Goal: Find specific page/section

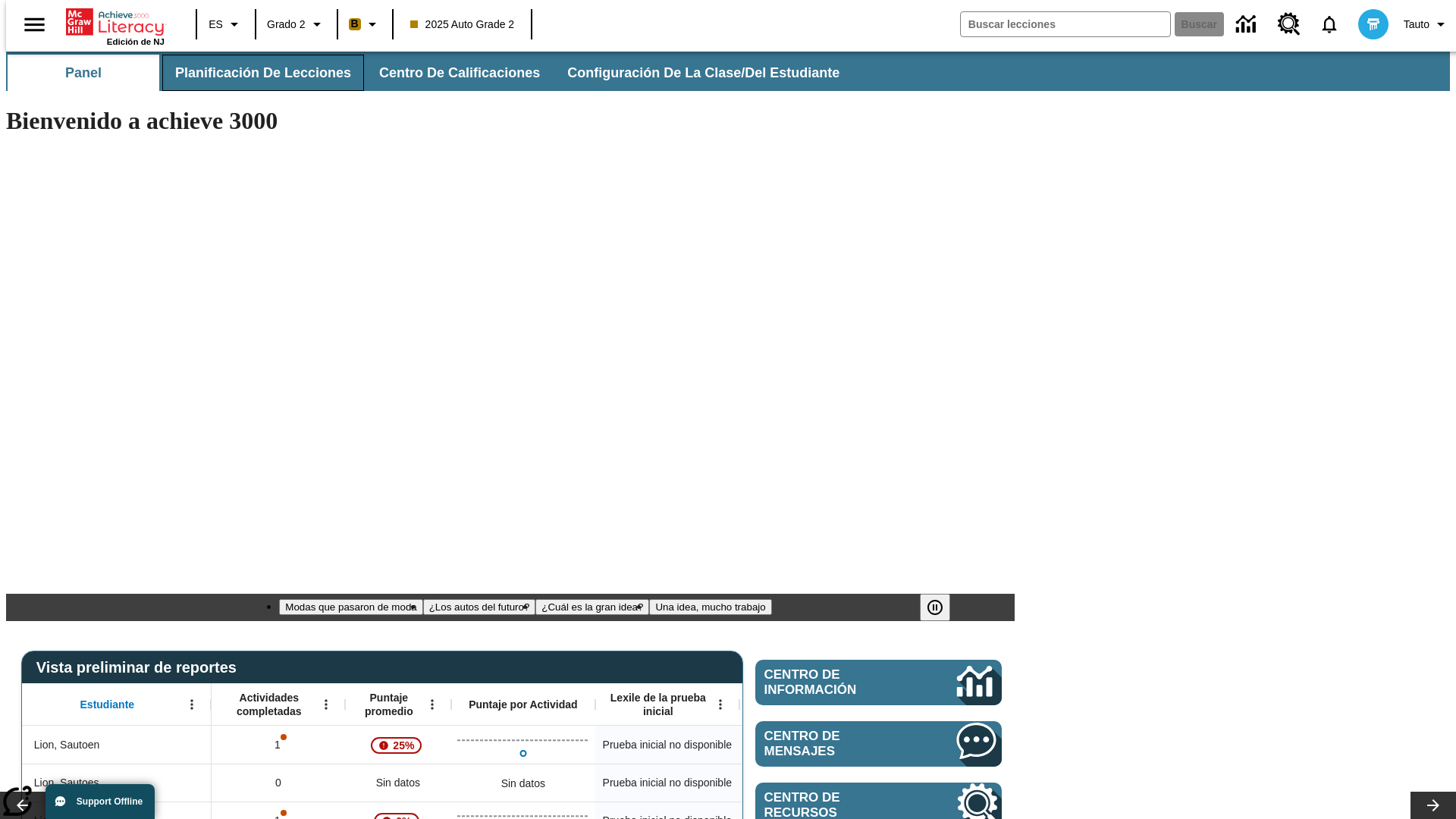
click at [254, 73] on span "Planificación de lecciones" at bounding box center [263, 73] width 176 height 18
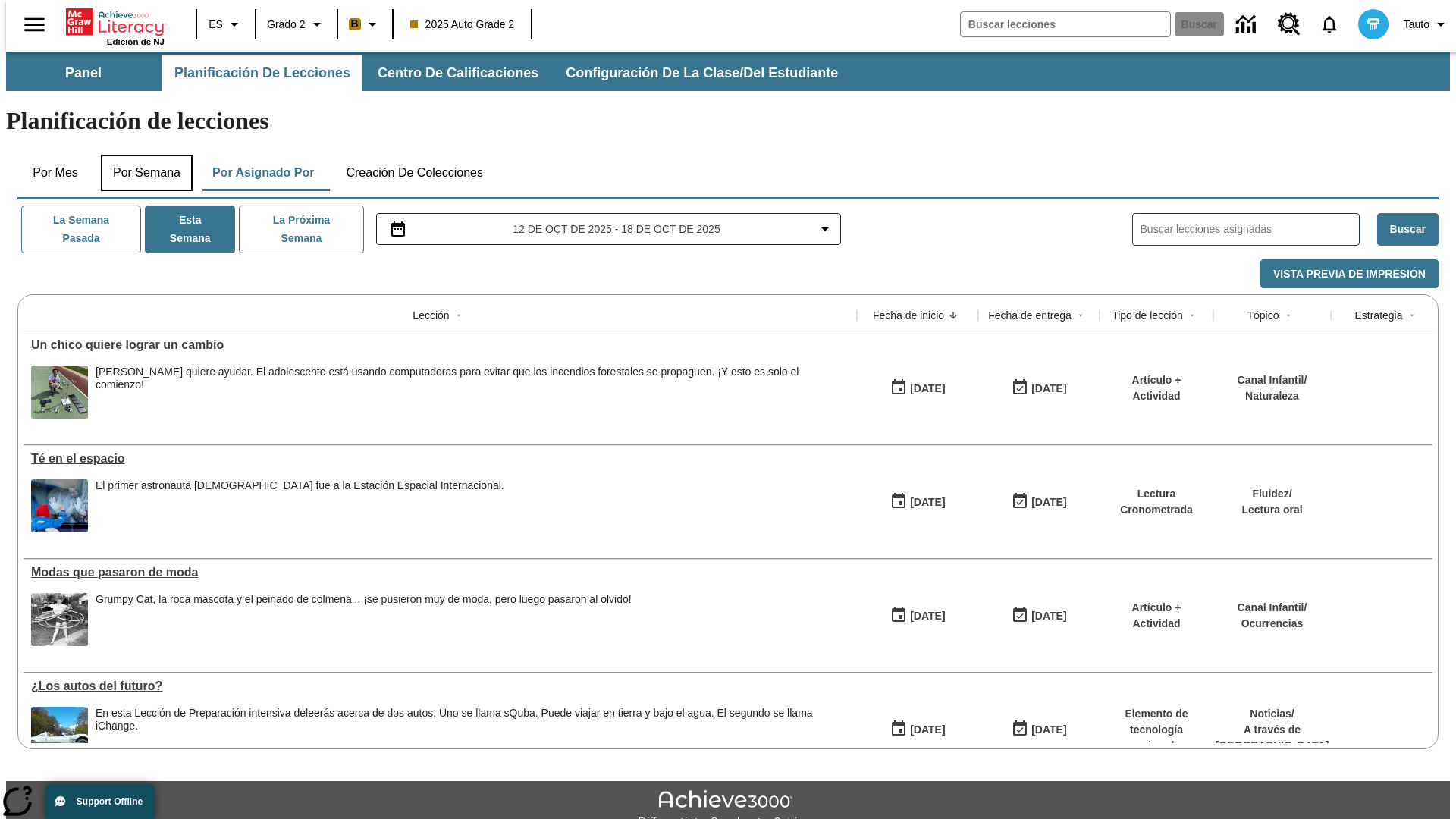
click at [142, 155] on button "Por semana" at bounding box center [146, 172] width 92 height 36
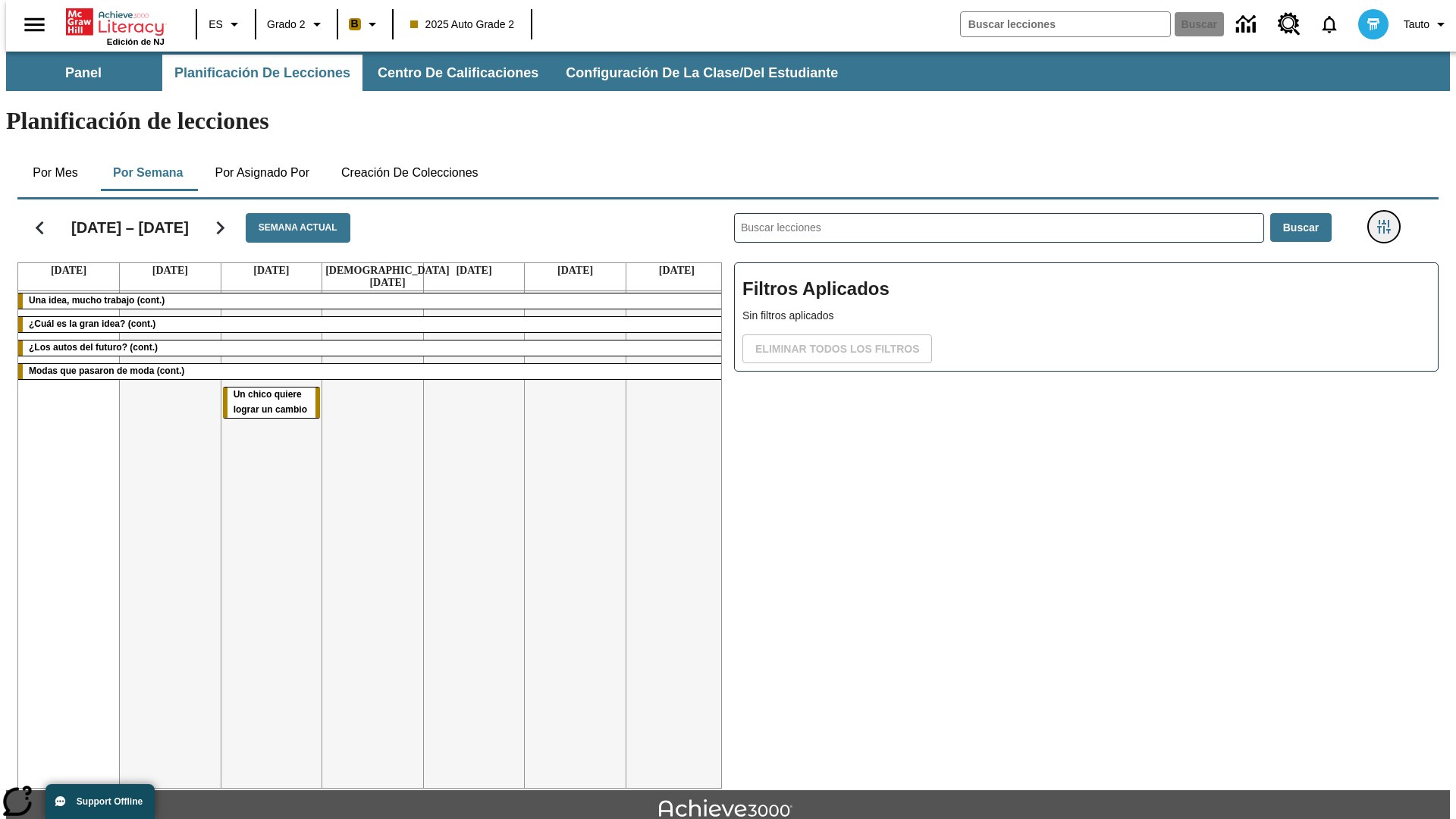
click at [1389, 220] on icon "Menú lateral de filtros" at bounding box center [1384, 227] width 13 height 13
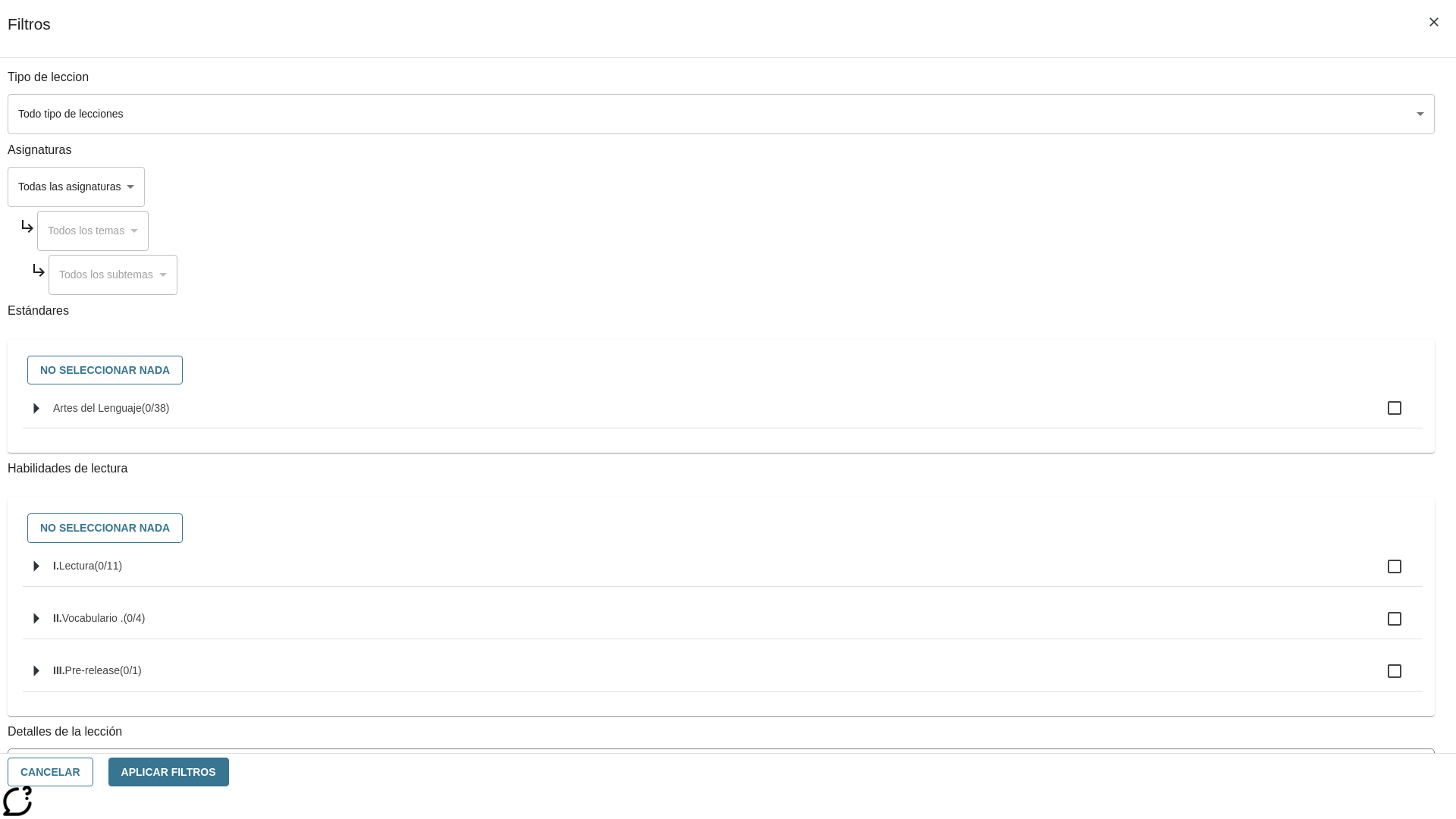
click at [1092, 685] on body "Saltar al contenido principal Edición de NJ ES Grado 2 B 2025 Auto Grade 2 Busc…" at bounding box center [728, 470] width 1444 height 837
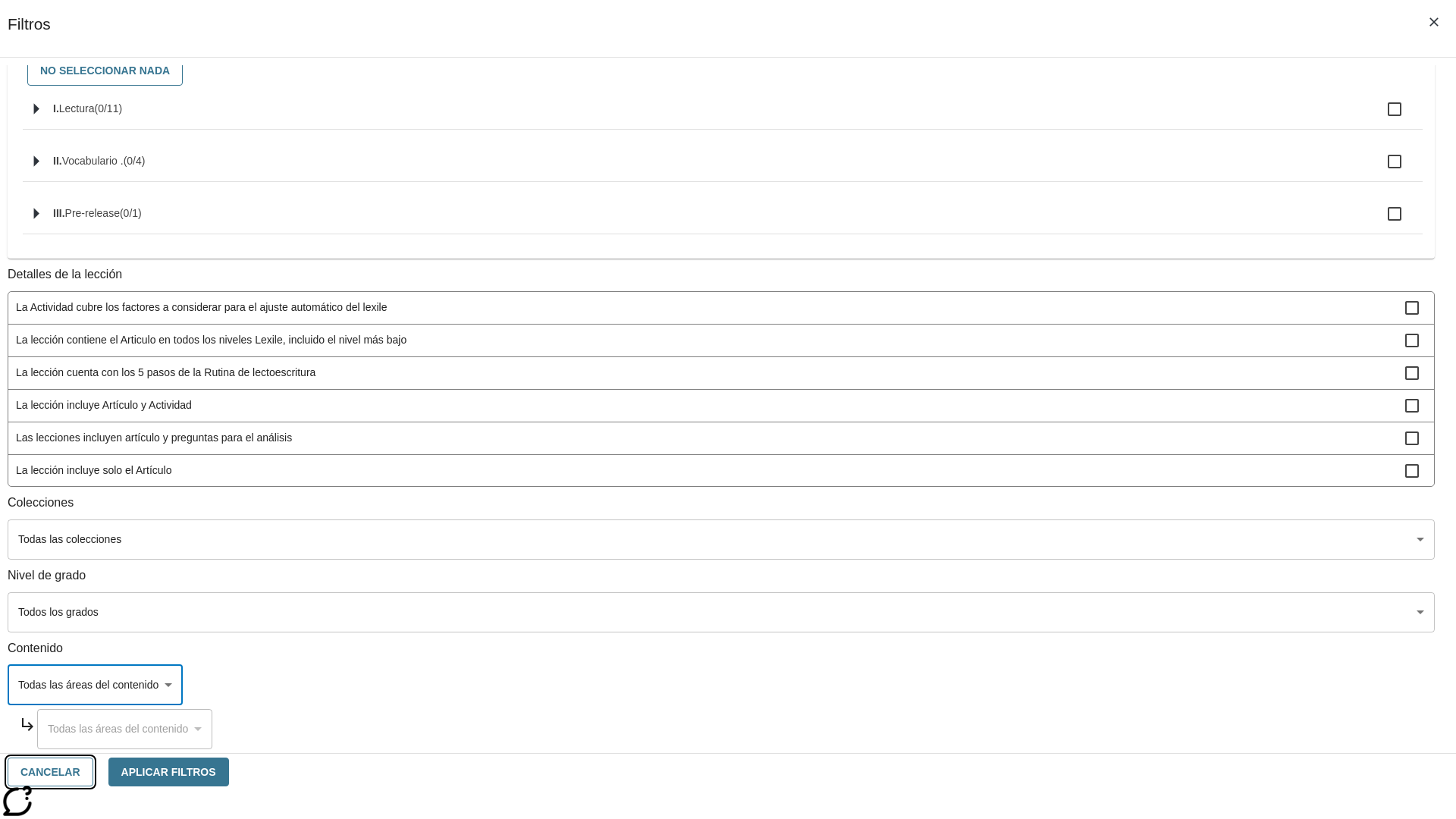
click at [93, 772] on button "Cancelar" at bounding box center [50, 772] width 86 height 29
click at [109, 20] on icon "Portada" at bounding box center [117, 22] width 101 height 30
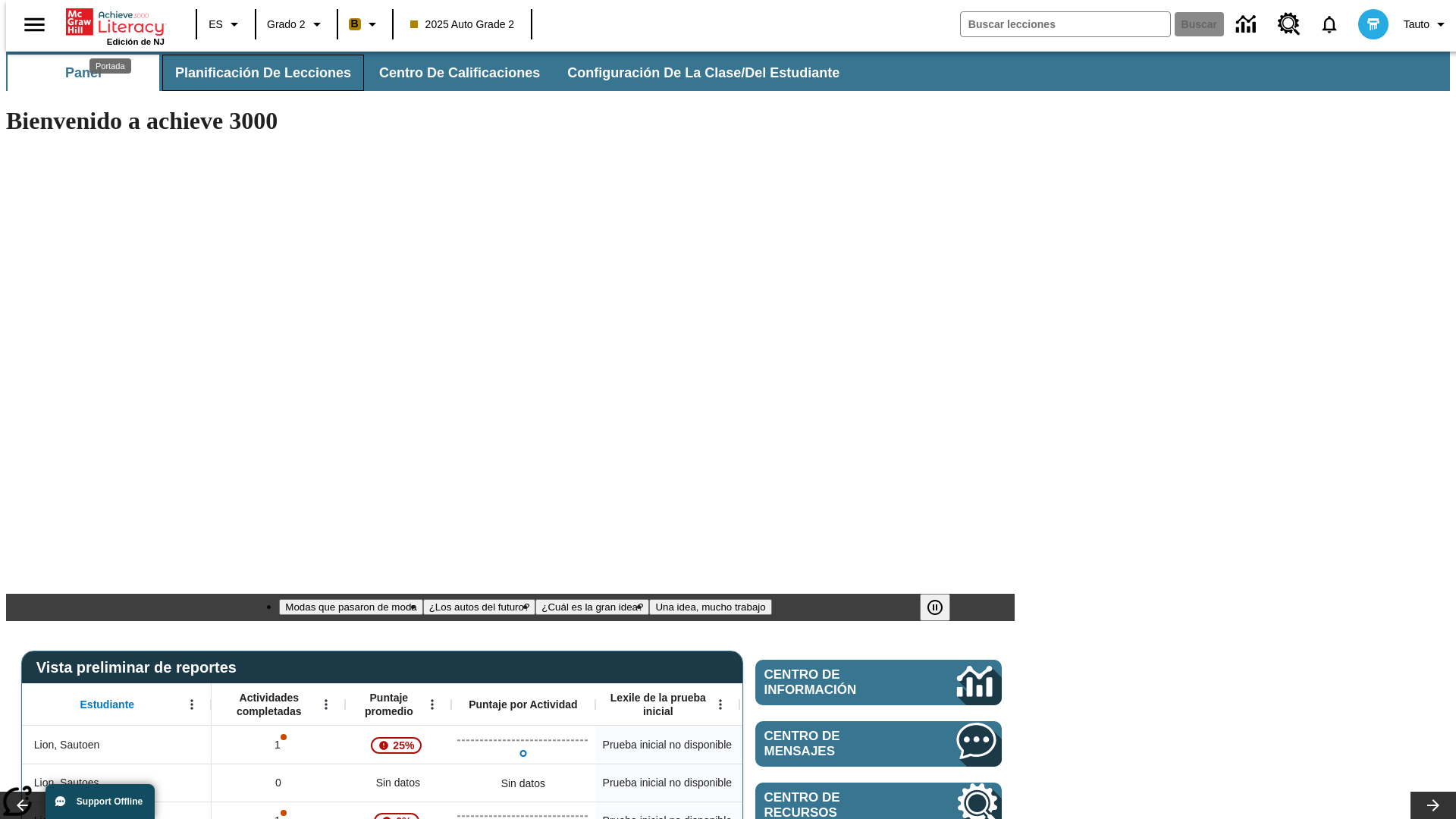
click at [254, 73] on span "Planificación de lecciones" at bounding box center [263, 73] width 176 height 18
